Goal: Information Seeking & Learning: Learn about a topic

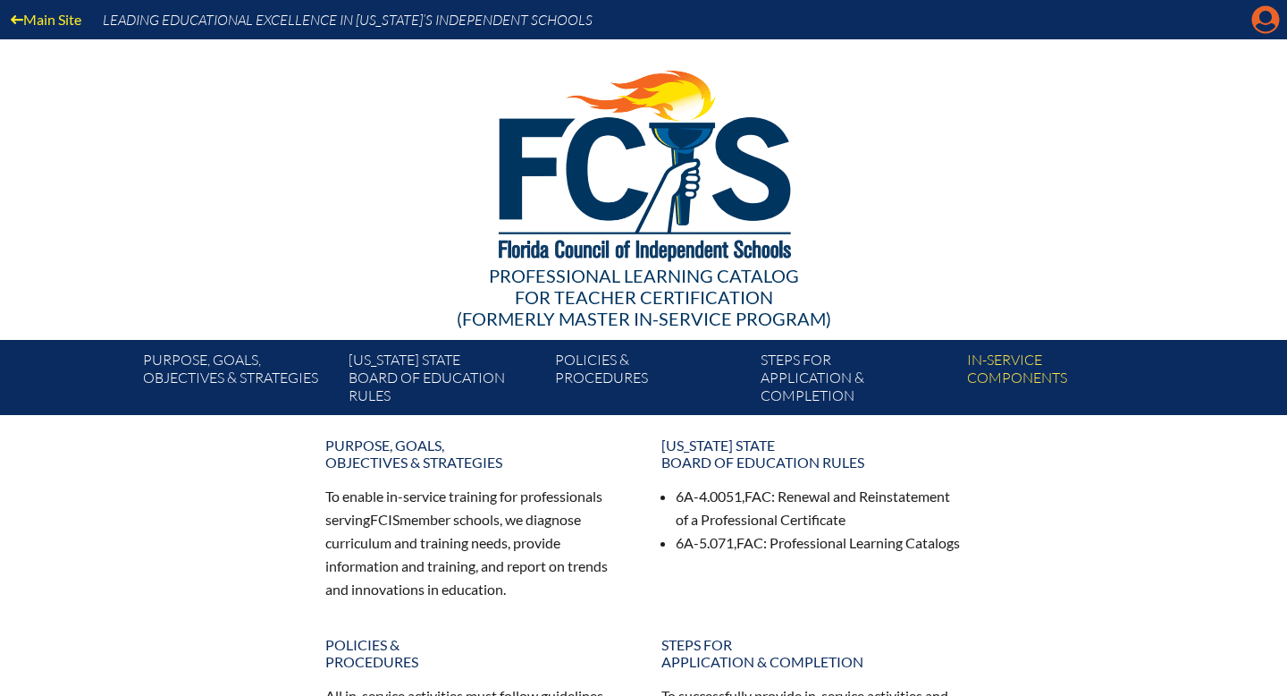
click at [1277, 15] on icon at bounding box center [1266, 20] width 28 height 28
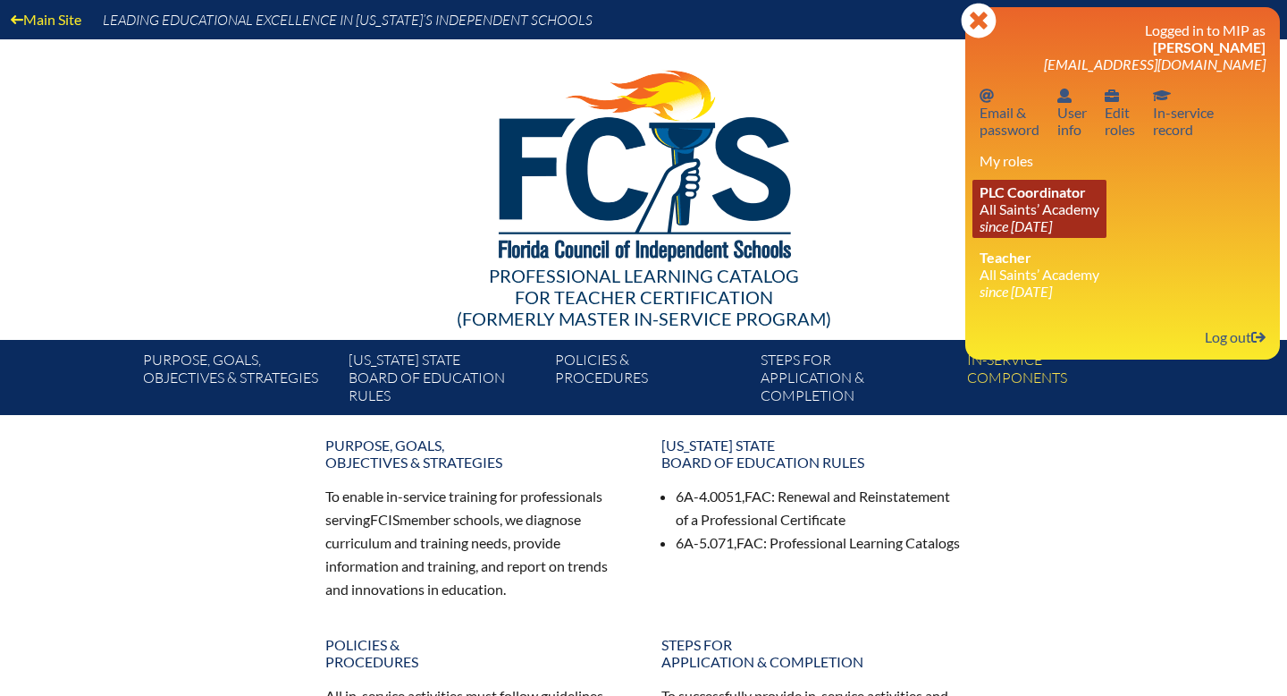
click at [1044, 200] on span "PLC Coordinator" at bounding box center [1033, 191] width 106 height 17
click at [899, 139] on div at bounding box center [644, 162] width 1030 height 247
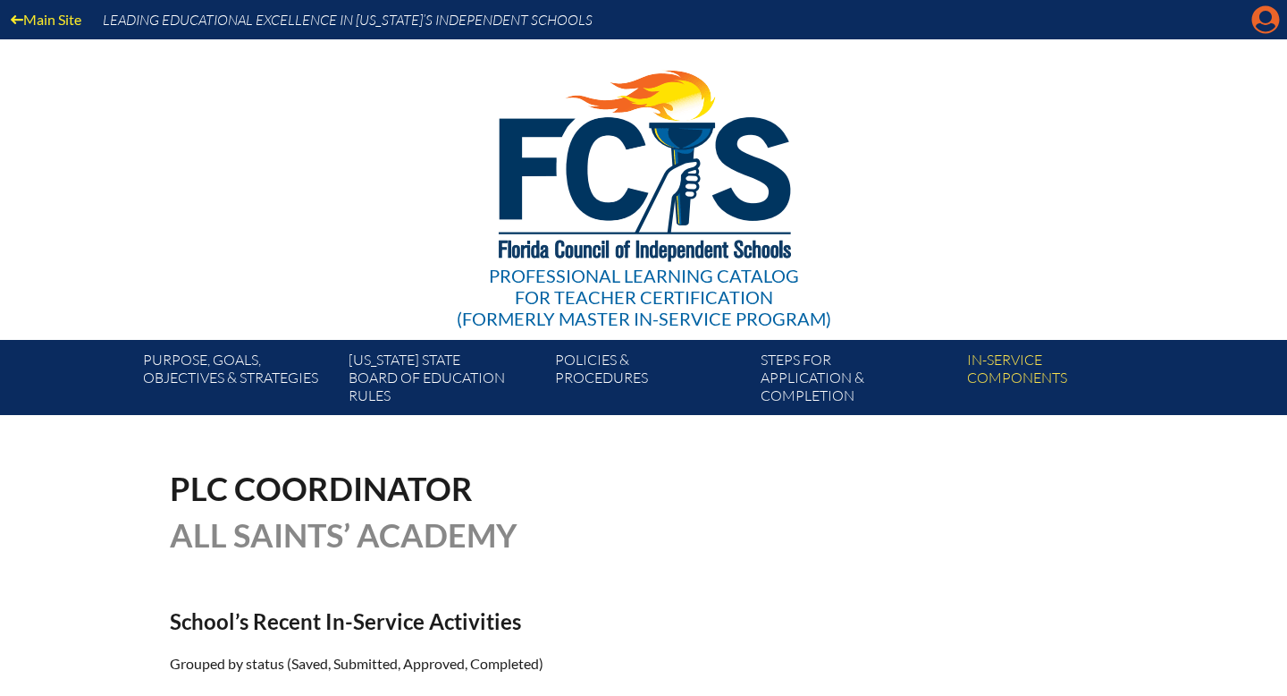
click at [1252, 30] on icon "Manage account" at bounding box center [1266, 19] width 29 height 29
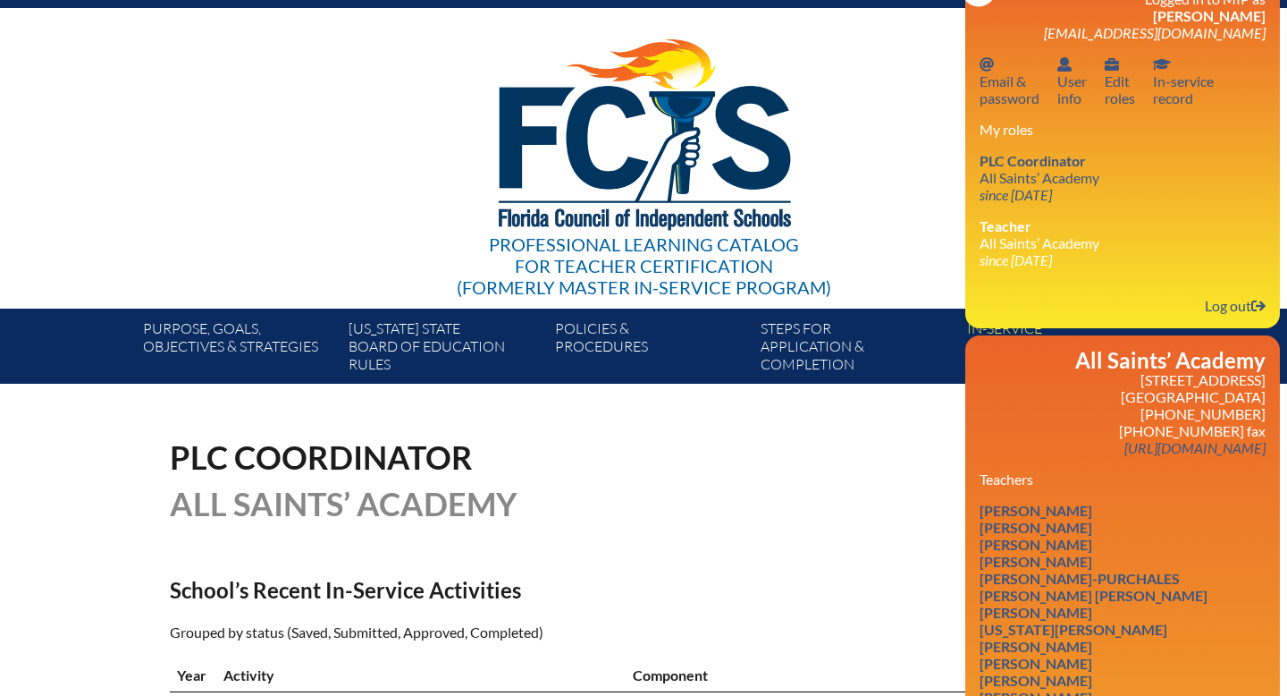
scroll to position [3, 0]
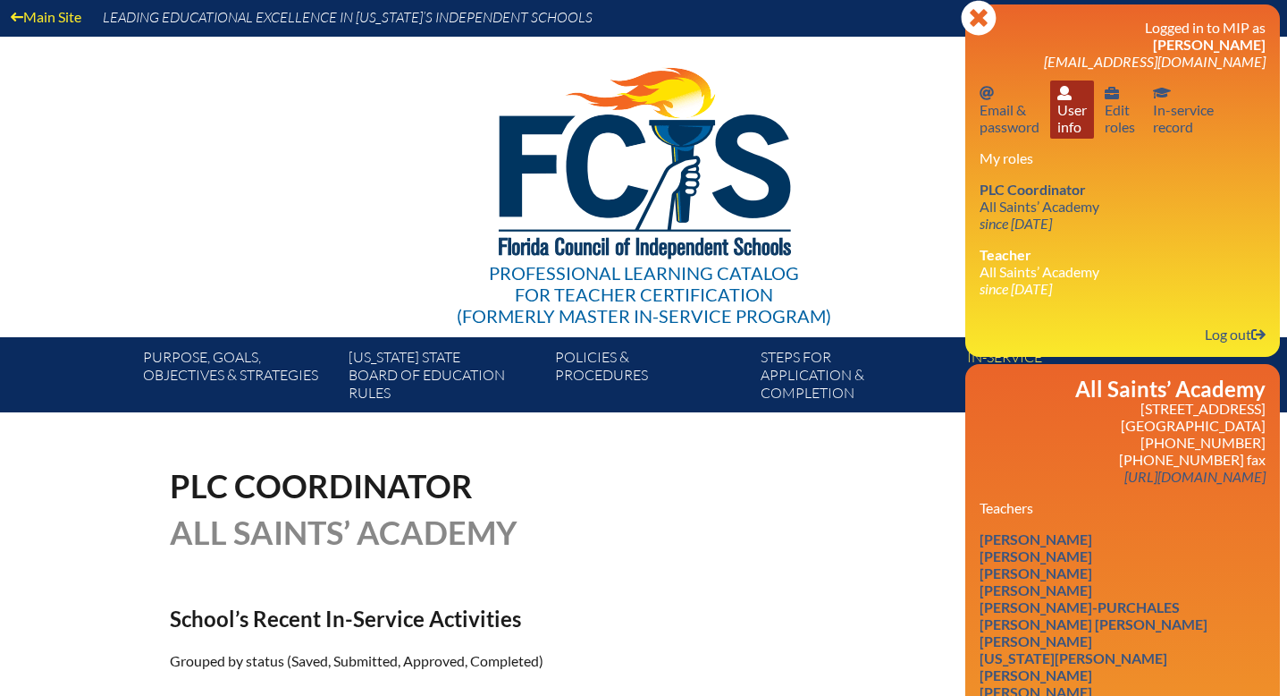
click at [1069, 120] on link "User info User info" at bounding box center [1072, 109] width 44 height 58
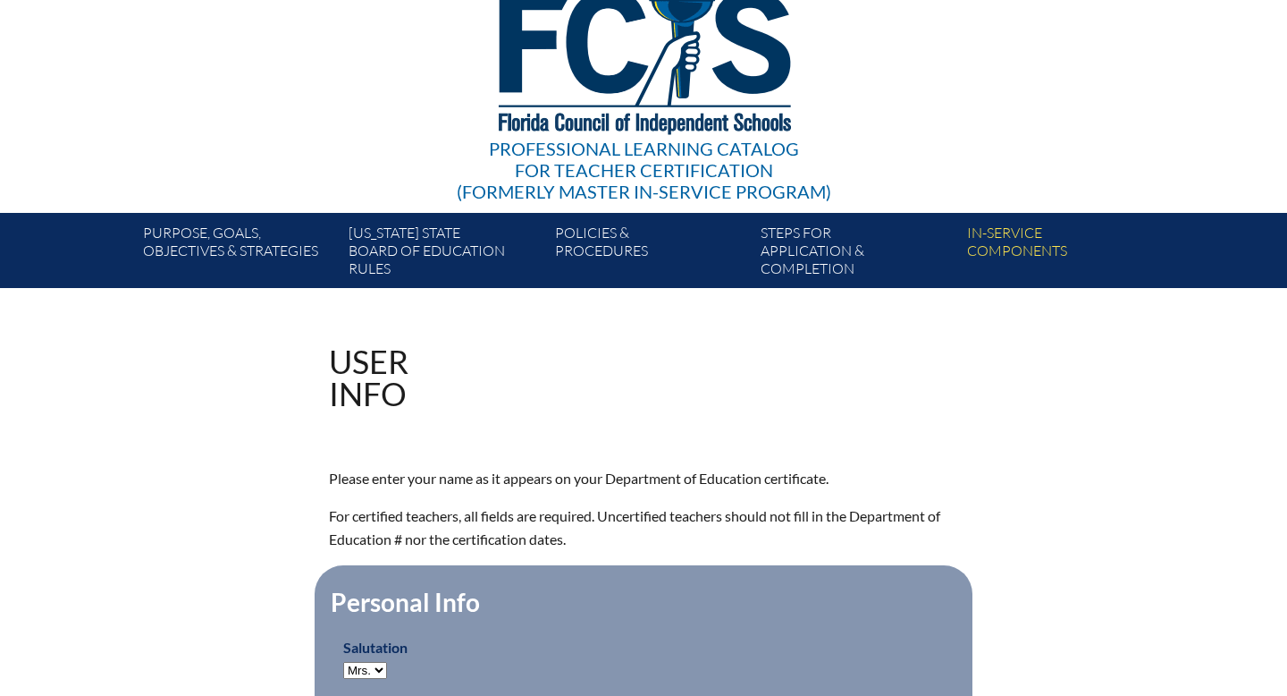
scroll to position [37, 0]
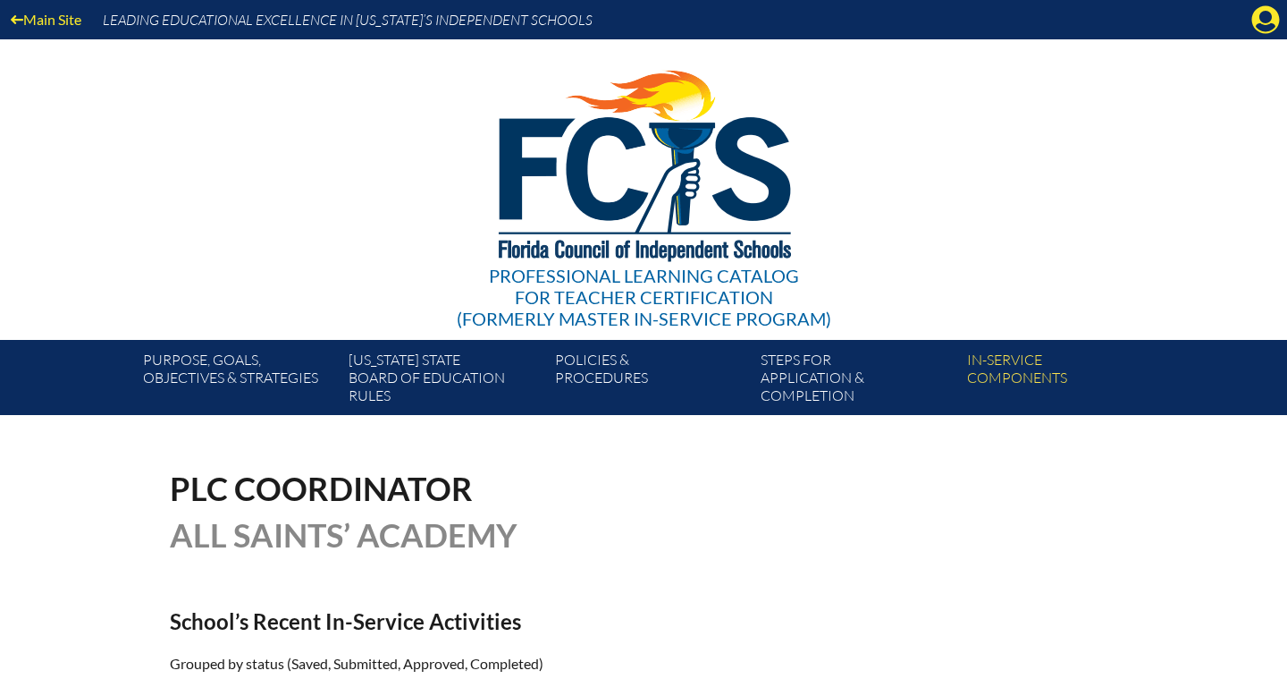
scroll to position [3, 0]
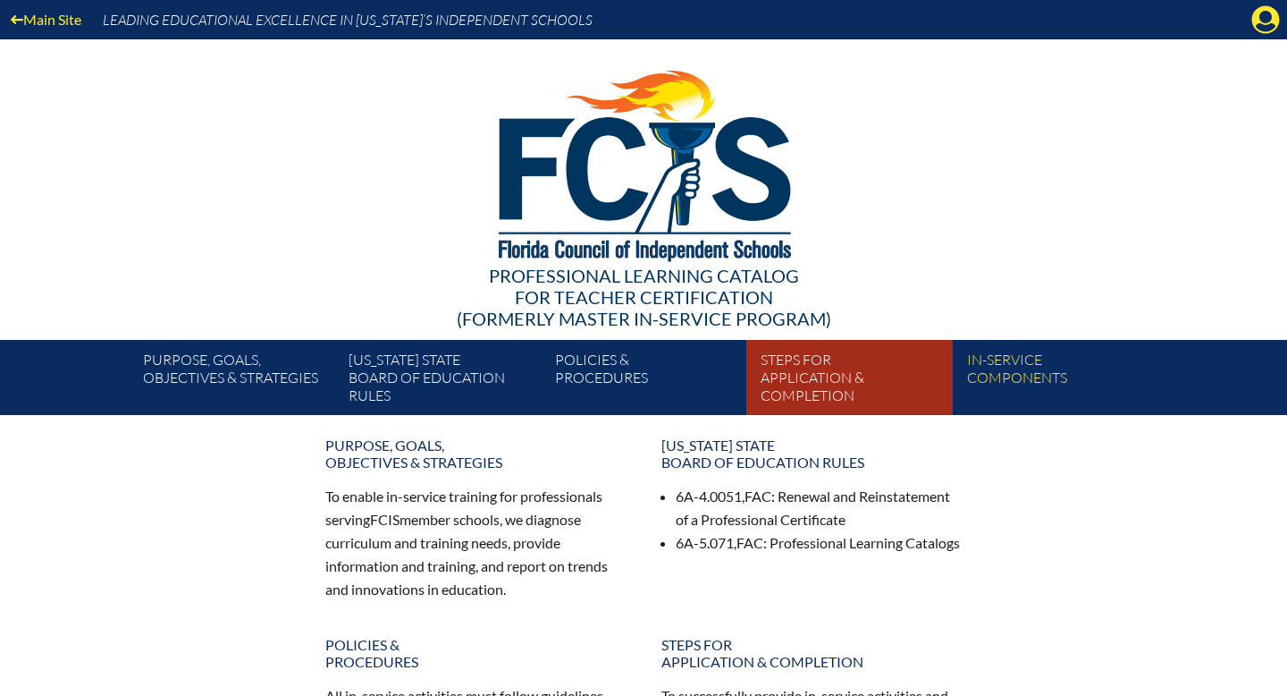
scroll to position [41, 0]
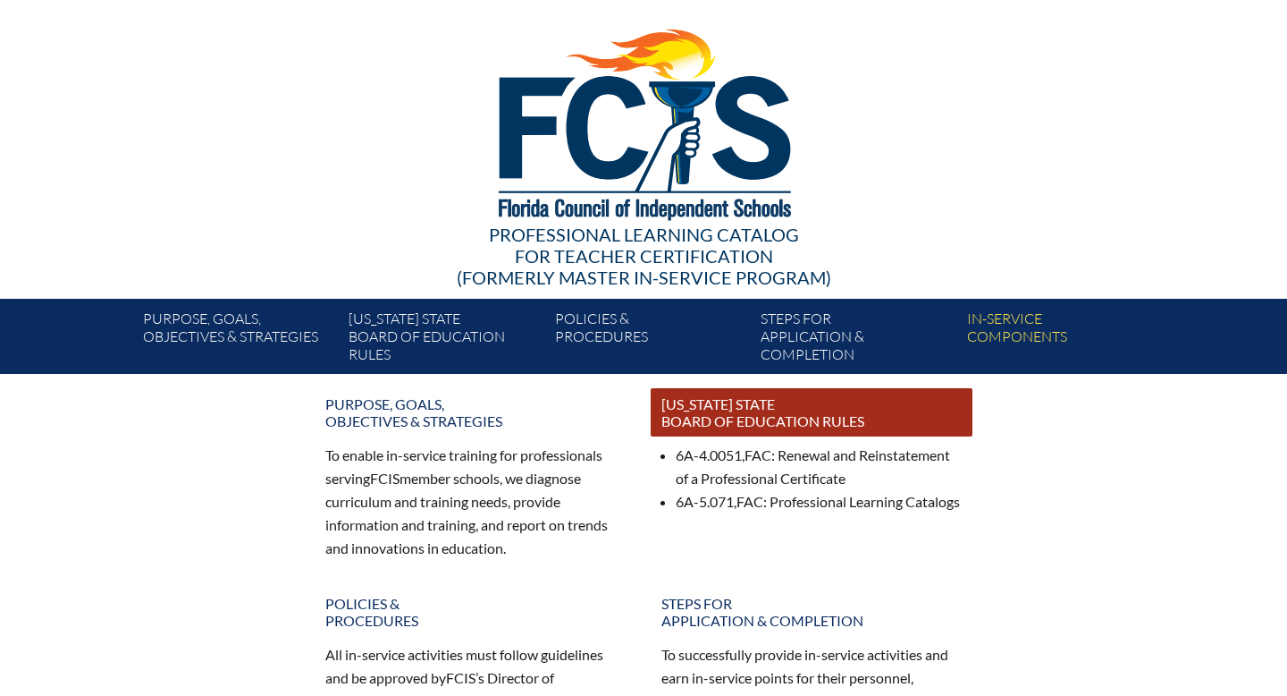
click at [764, 422] on link "[US_STATE] State Board of Education rules" at bounding box center [812, 412] width 322 height 48
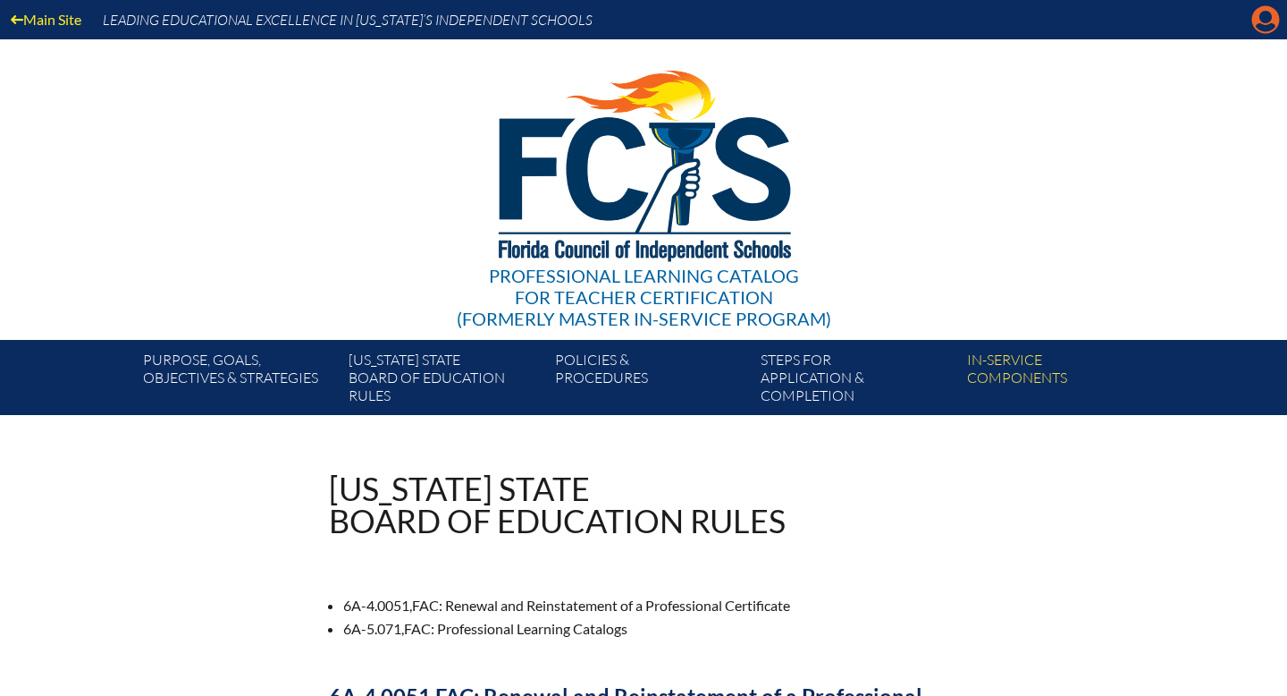
click at [1261, 24] on icon "Manage account" at bounding box center [1266, 19] width 29 height 29
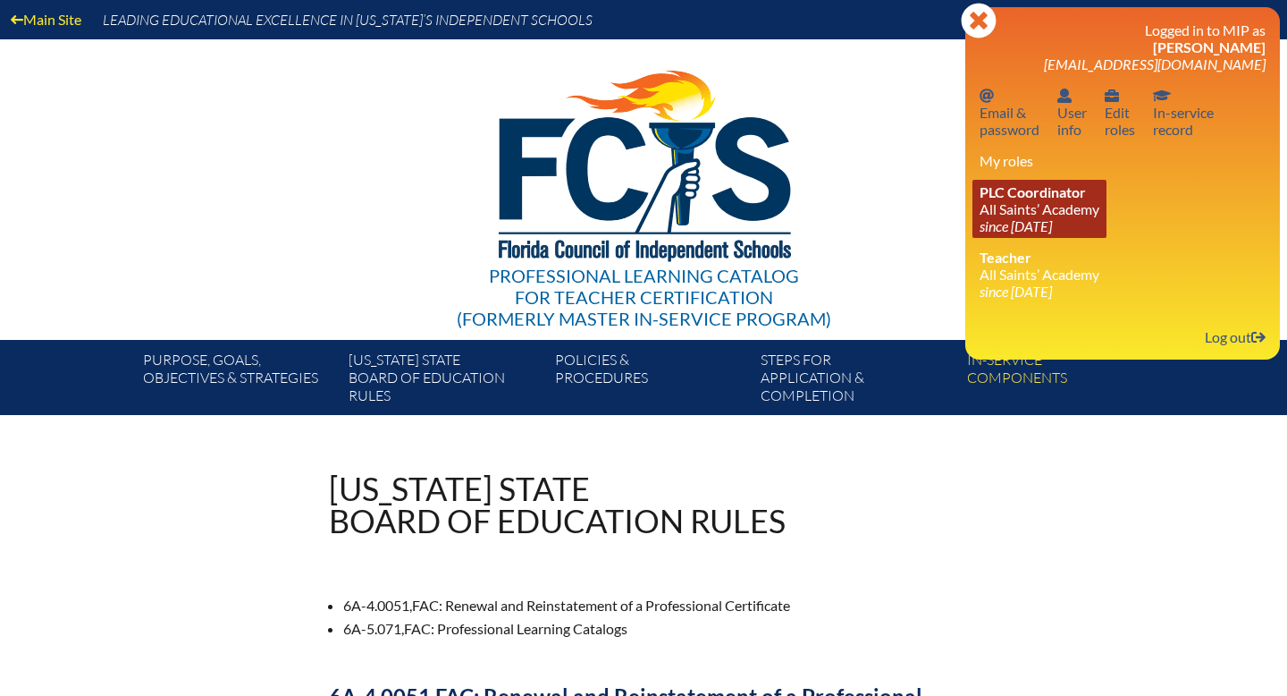
click at [1066, 219] on link "PLC Coordinator All Saints’ Academy since 2024 May 14" at bounding box center [1040, 209] width 134 height 58
click at [965, 29] on icon at bounding box center [978, 20] width 35 height 35
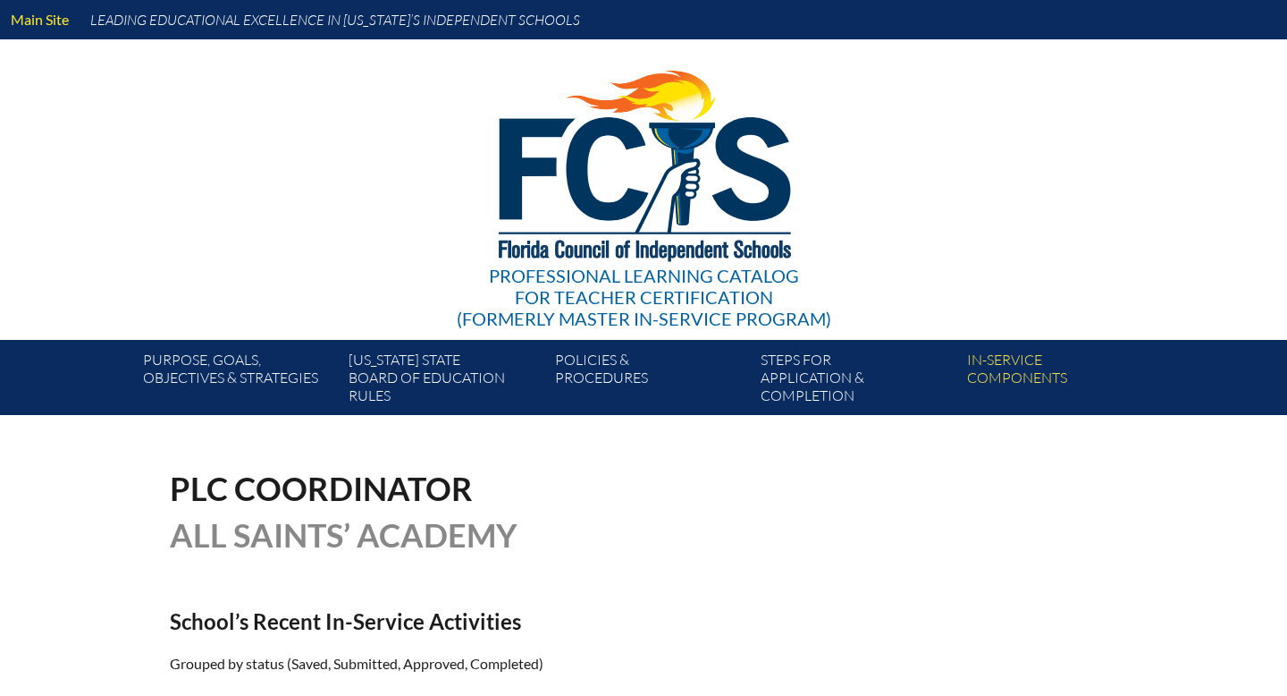
click at [1259, 21] on div "Main Site Leading Educational Excellence in Florida’s Independent Schools Profe…" at bounding box center [643, 207] width 1287 height 415
click at [1259, 21] on icon at bounding box center [1266, 20] width 28 height 28
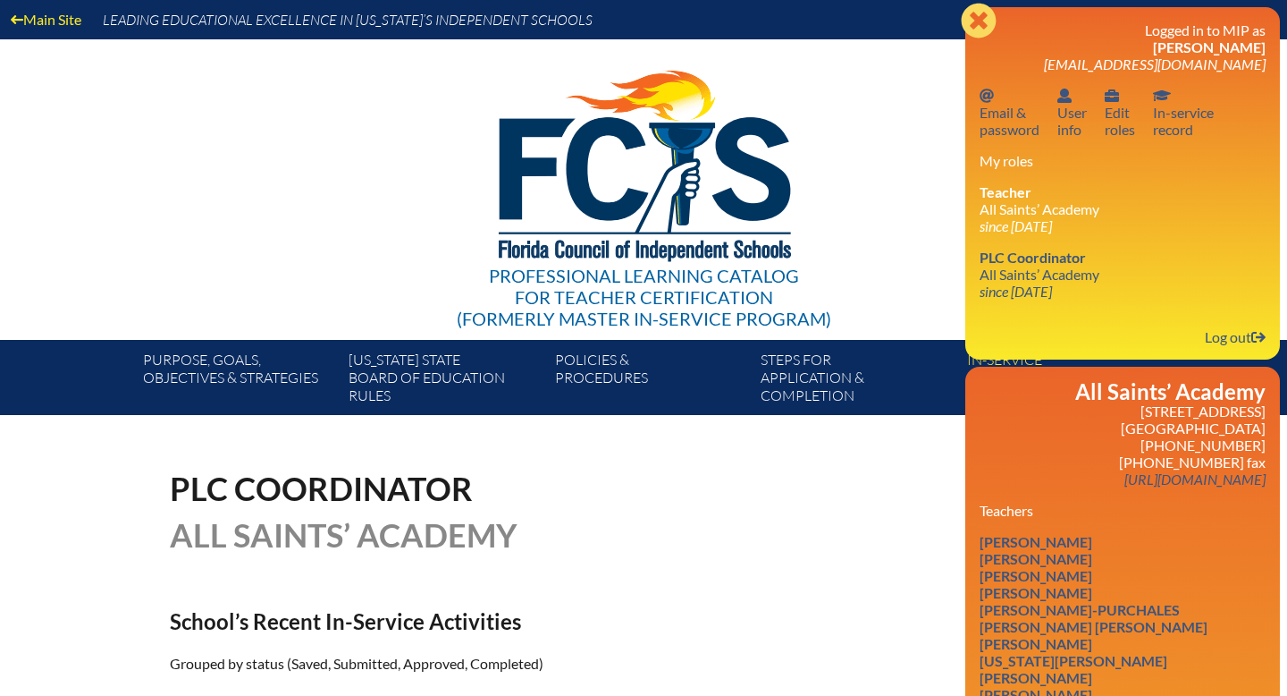
click at [974, 27] on icon at bounding box center [978, 20] width 35 height 35
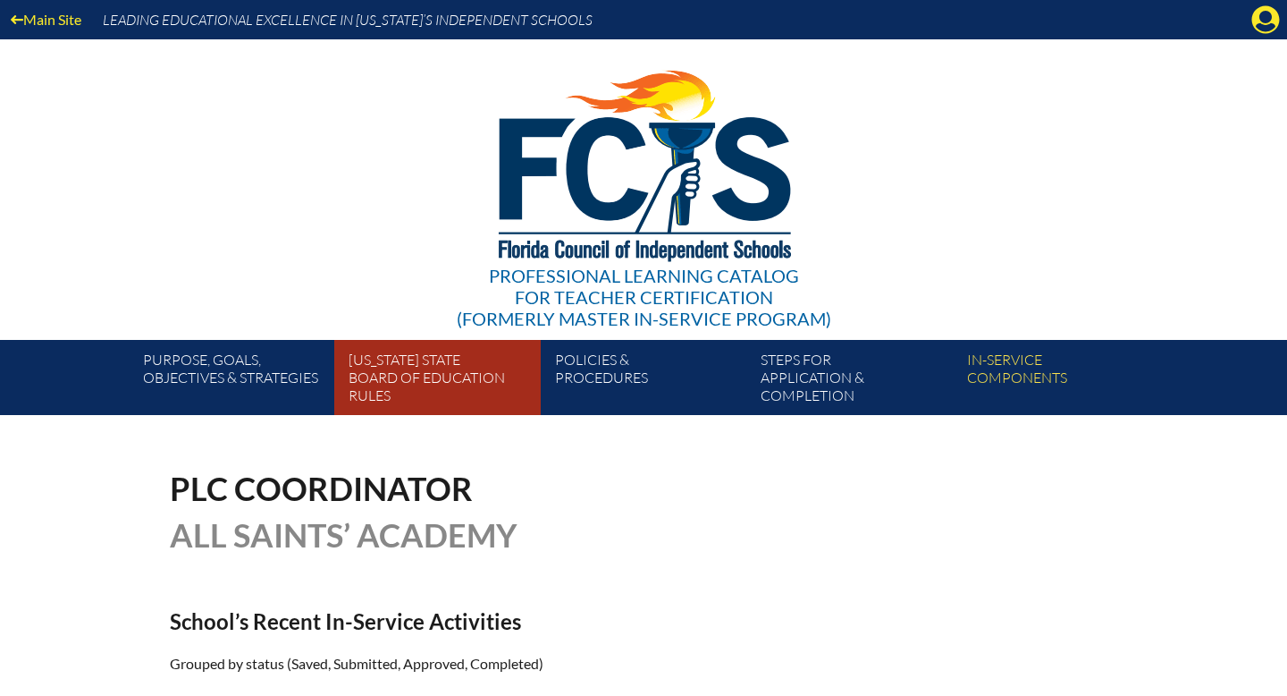
click at [384, 381] on link "Florida State Board of Education rules" at bounding box center [444, 381] width 206 height 68
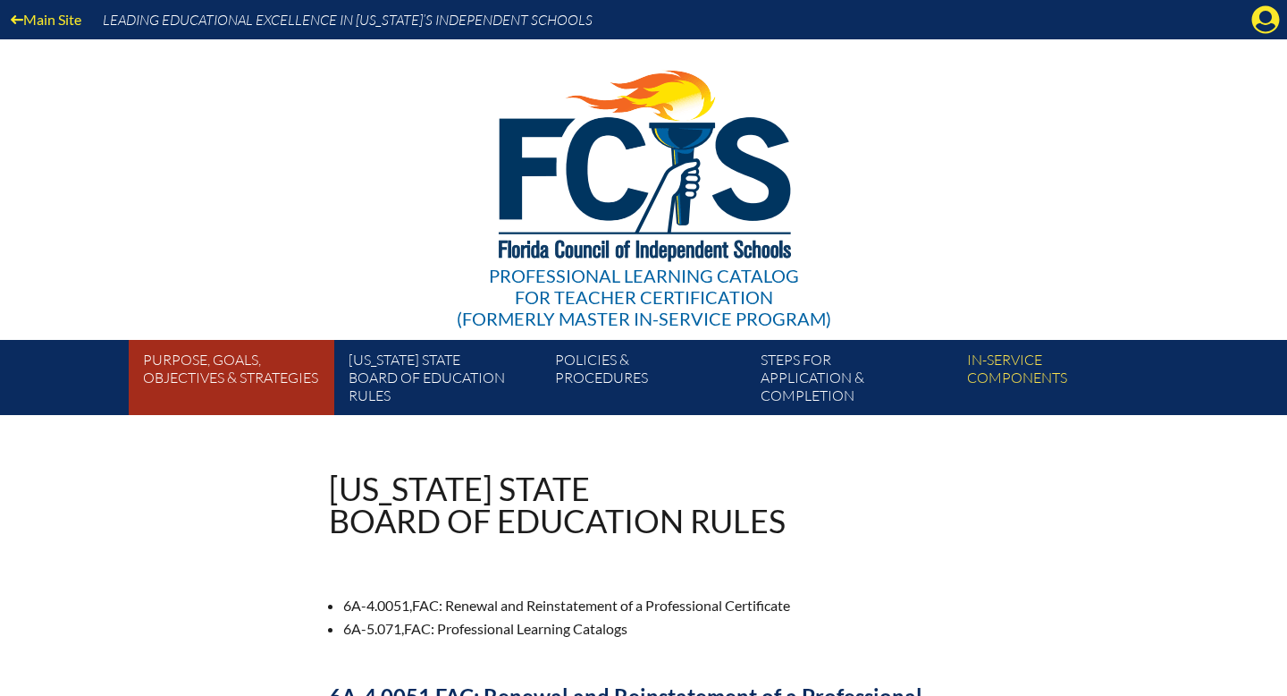
click at [258, 387] on link "Purpose, goals, objectives & strategies" at bounding box center [239, 381] width 206 height 68
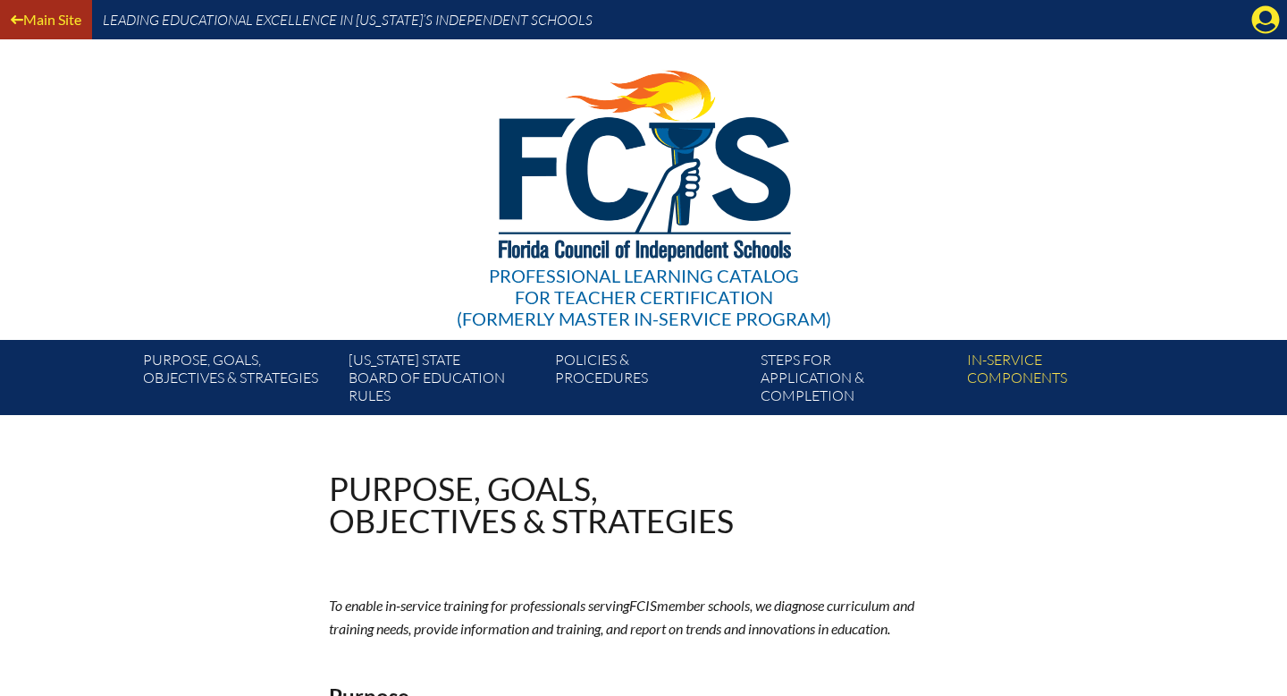
click at [76, 28] on link "Main Site" at bounding box center [46, 19] width 85 height 24
